Goal: Use online tool/utility: Utilize a website feature to perform a specific function

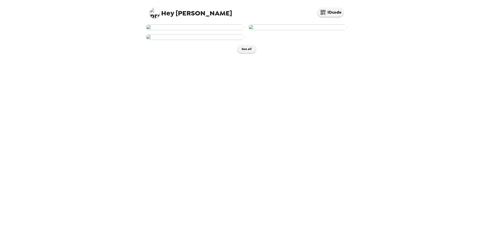
click at [204, 30] on img at bounding box center [195, 27] width 98 height 6
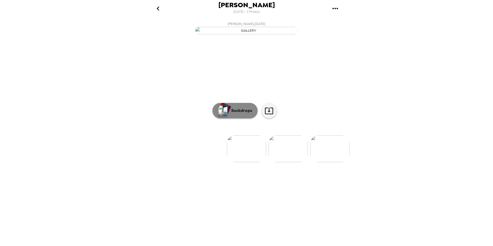
click at [243, 114] on p "Backdrops" at bounding box center [240, 110] width 23 height 6
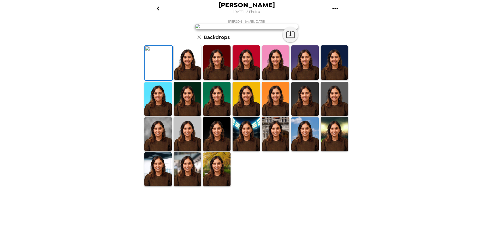
click at [152, 151] on img at bounding box center [157, 134] width 27 height 34
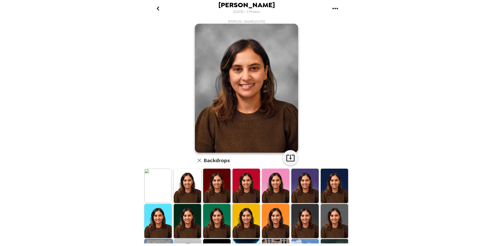
click at [155, 192] on img at bounding box center [157, 186] width 27 height 34
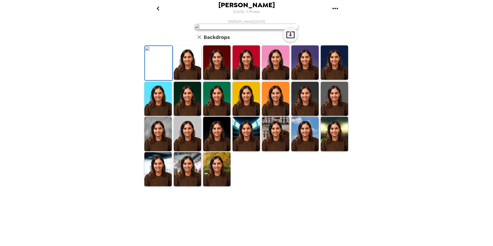
click at [155, 151] on img at bounding box center [157, 134] width 27 height 34
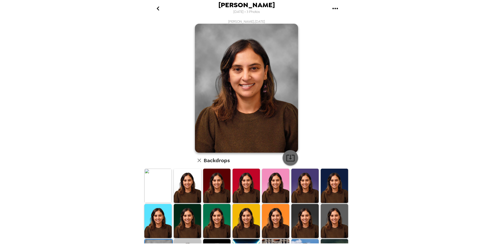
click at [290, 160] on icon "button" at bounding box center [290, 157] width 9 height 9
click at [289, 161] on icon "button" at bounding box center [290, 158] width 8 height 7
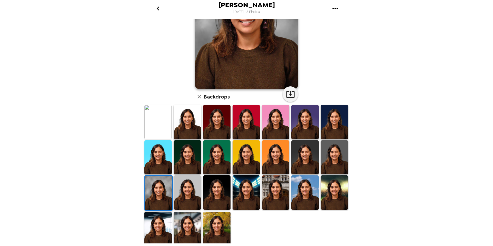
click at [159, 122] on img at bounding box center [157, 122] width 27 height 34
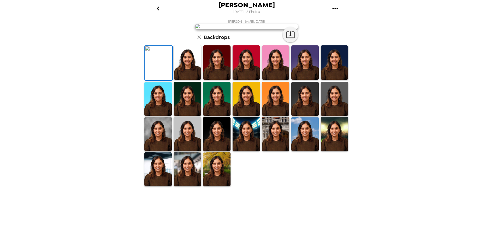
scroll to position [0, 0]
click at [286, 38] on icon "button" at bounding box center [290, 34] width 8 height 7
